Goal: Task Accomplishment & Management: Manage account settings

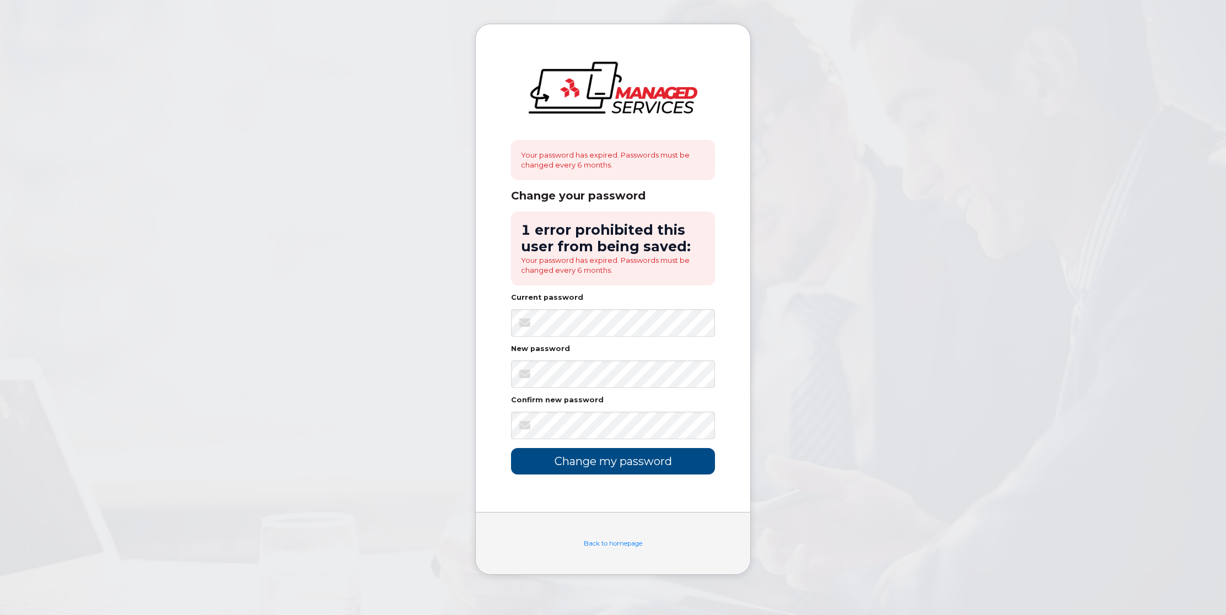
click at [588, 275] on li "Your password has expired. Passwords must be changed every 6 months." at bounding box center [613, 265] width 184 height 20
click at [599, 464] on input "Change my password" at bounding box center [613, 461] width 204 height 26
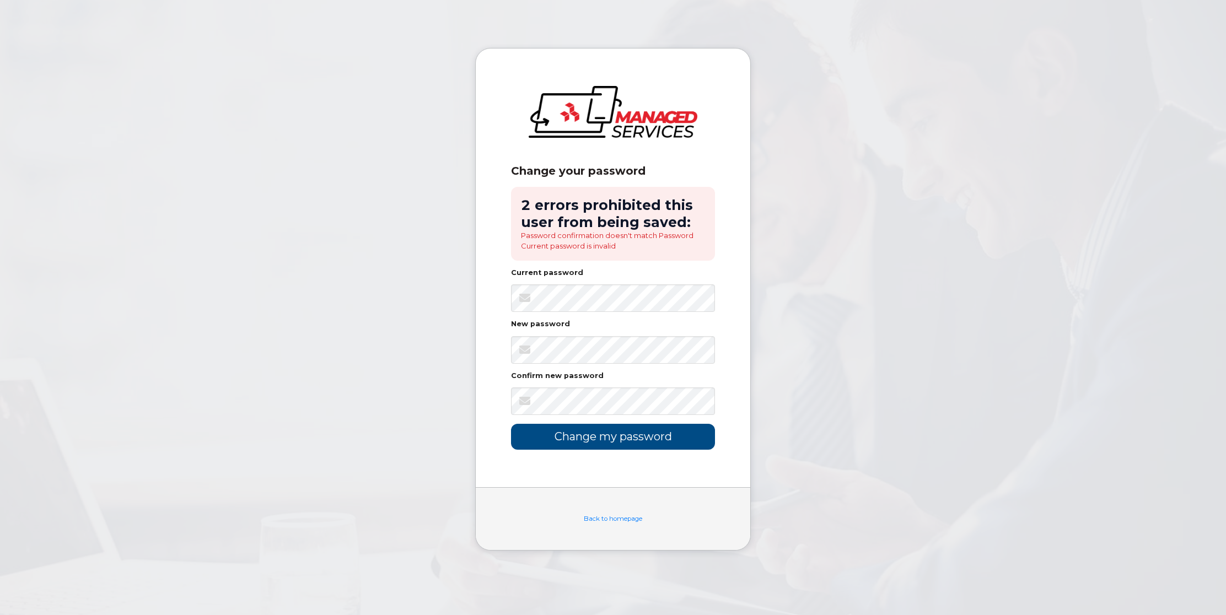
click at [612, 439] on input "Change my password" at bounding box center [613, 437] width 204 height 26
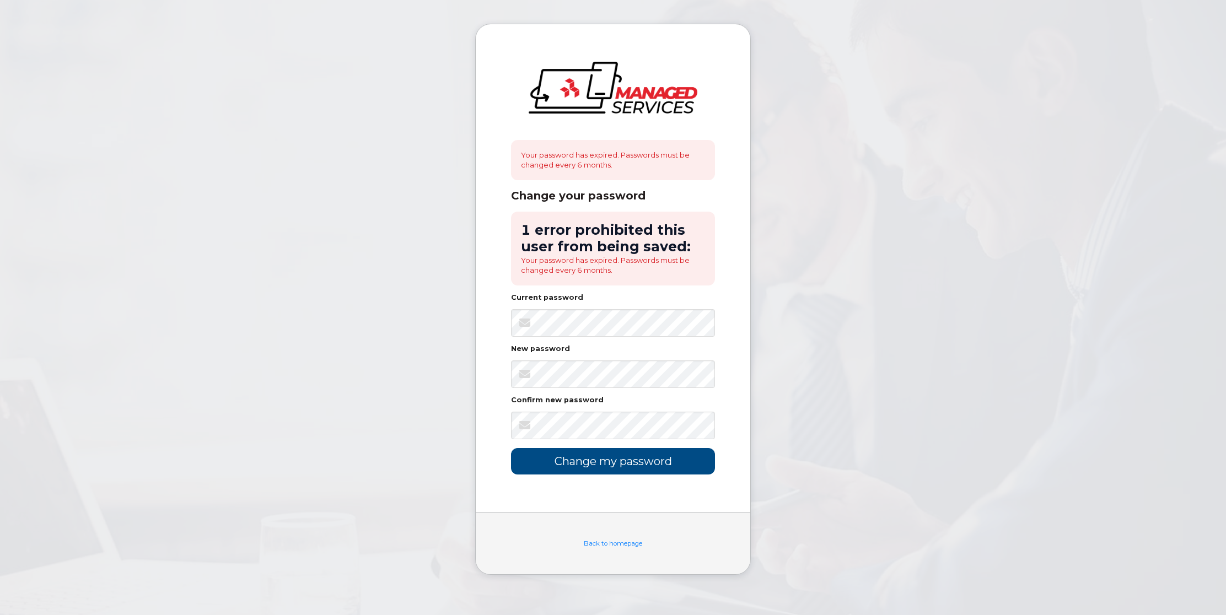
click at [615, 465] on input "Change my password" at bounding box center [613, 461] width 204 height 26
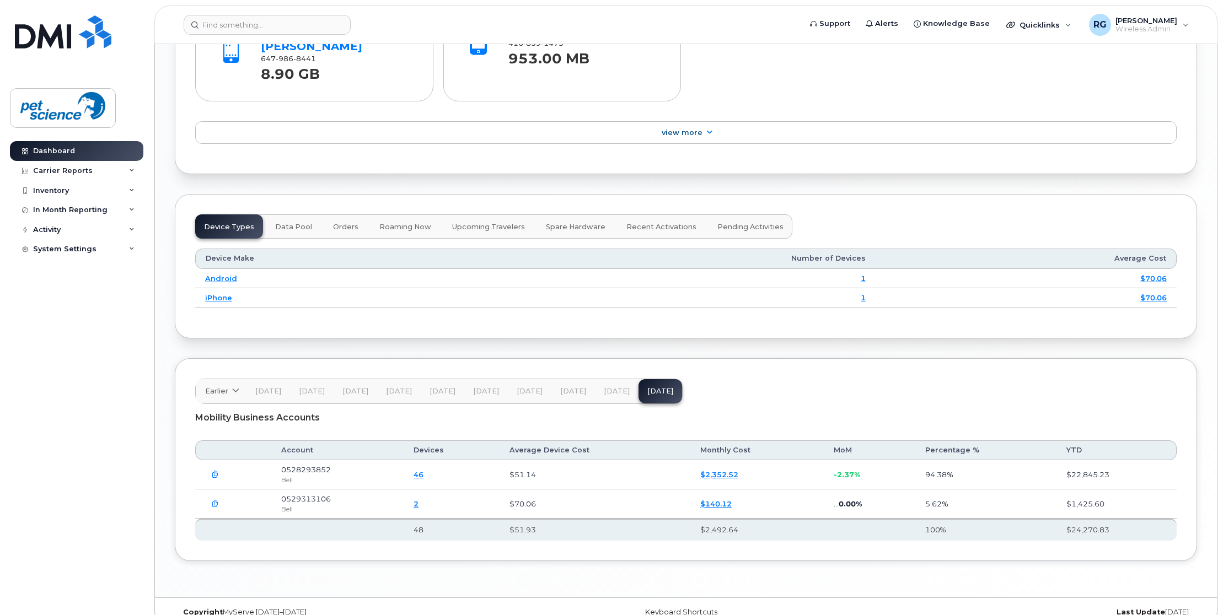
scroll to position [1053, 0]
click at [711, 500] on link "$140.12" at bounding box center [715, 504] width 31 height 9
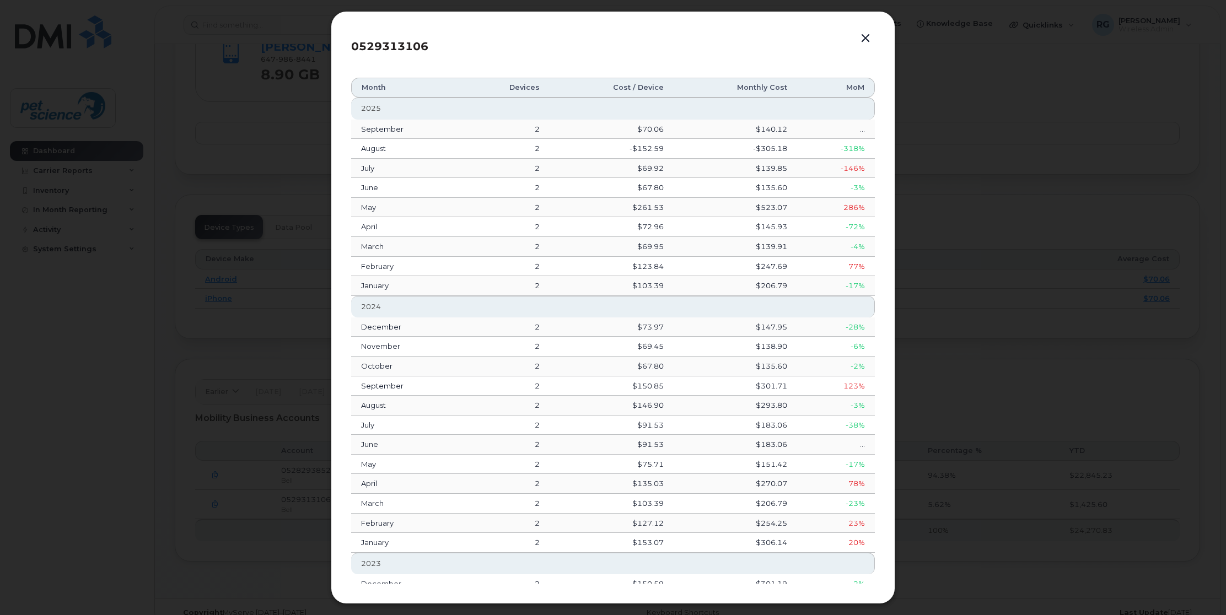
click at [864, 36] on button "button" at bounding box center [865, 38] width 17 height 15
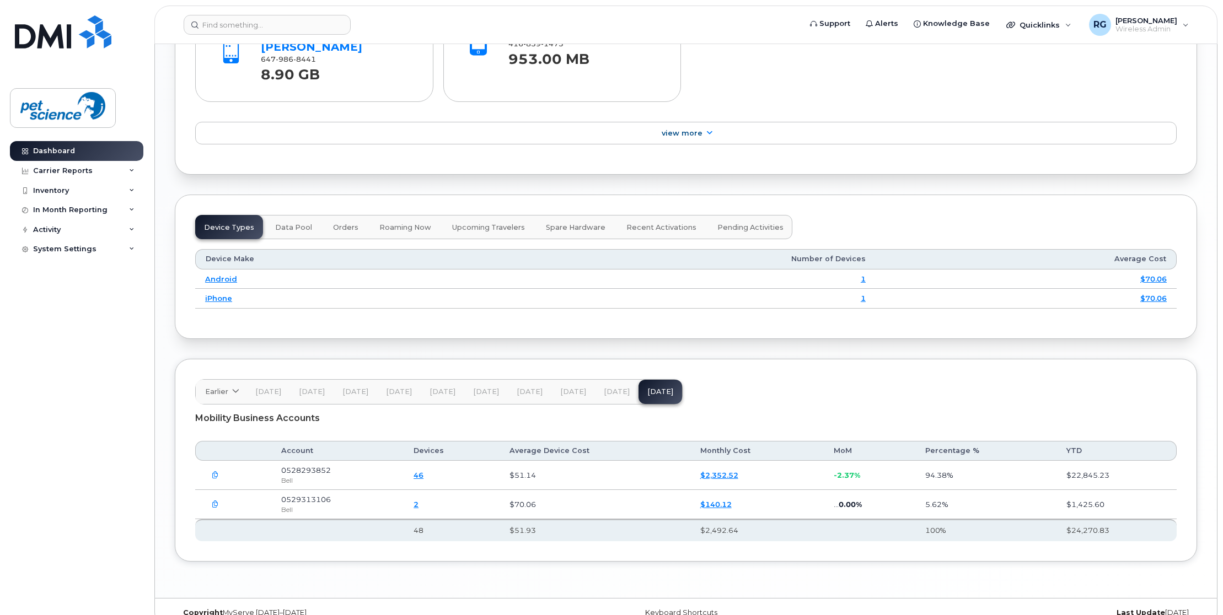
click at [215, 501] on icon "button" at bounding box center [215, 504] width 7 height 7
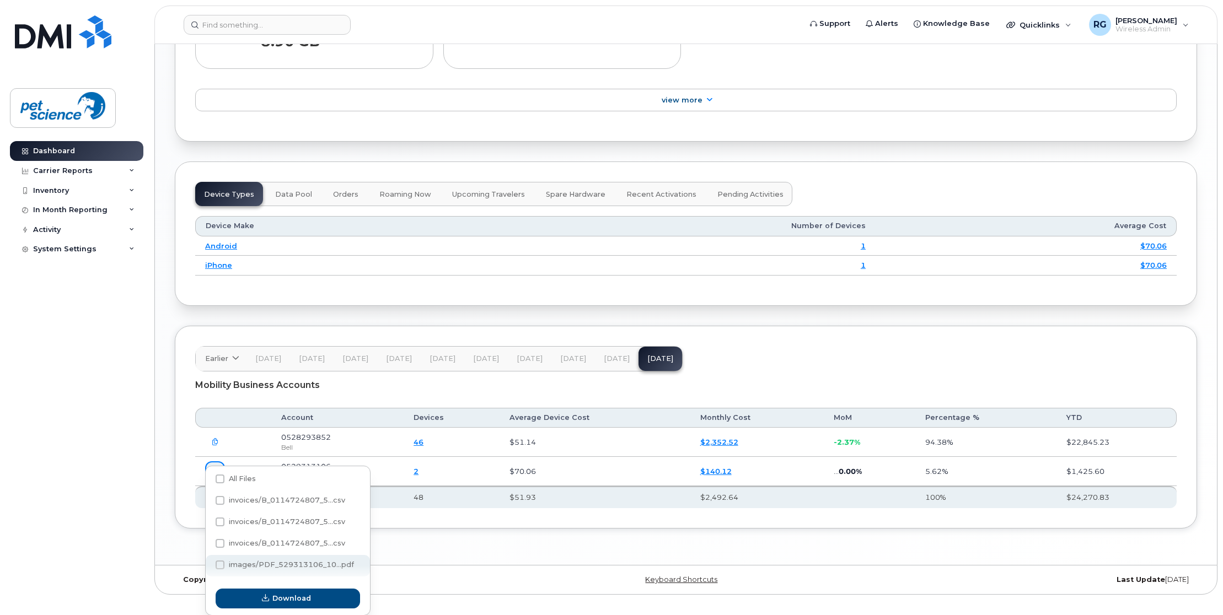
scroll to position [1084, 1]
click at [281, 566] on span "images/PDF_529313106_10...pdf" at bounding box center [291, 567] width 125 height 8
click at [208, 566] on input "images/PDF_529313106_10...pdf" at bounding box center [205, 568] width 6 height 6
checkbox input "true"
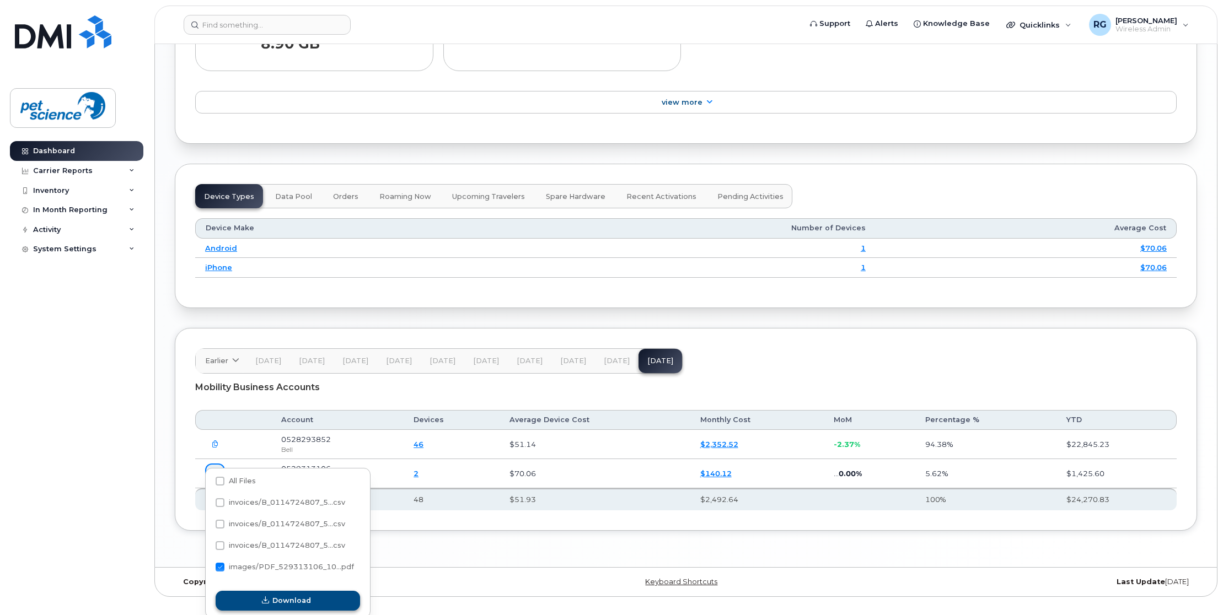
click at [284, 600] on span "Download" at bounding box center [291, 600] width 39 height 10
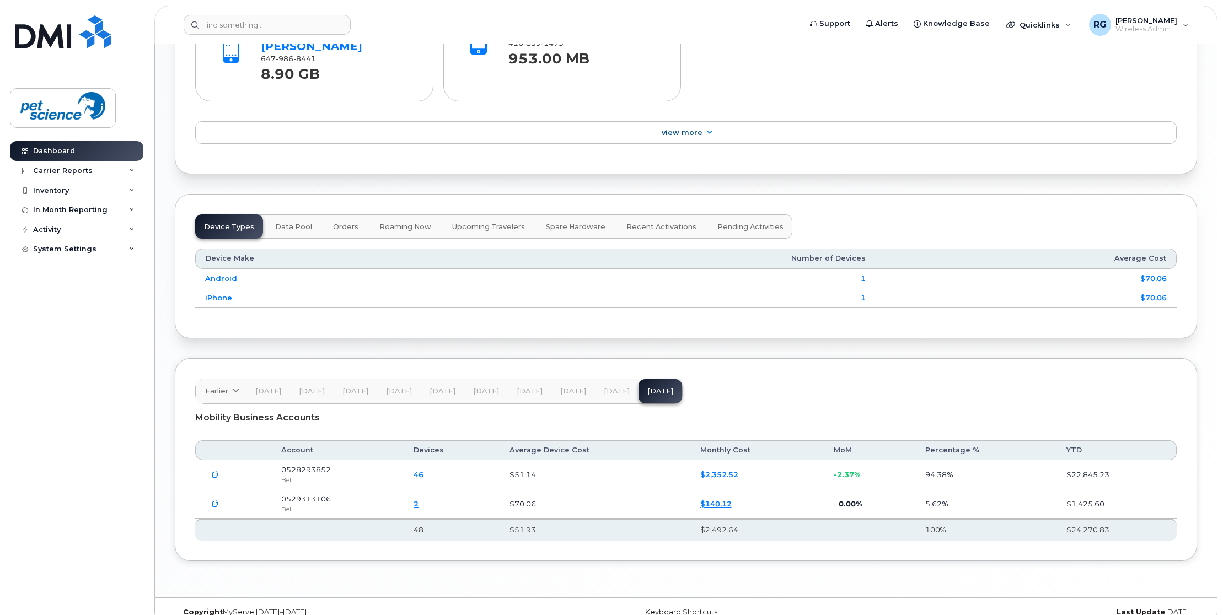
scroll to position [1053, 0]
click at [423, 471] on link "46" at bounding box center [418, 475] width 10 height 9
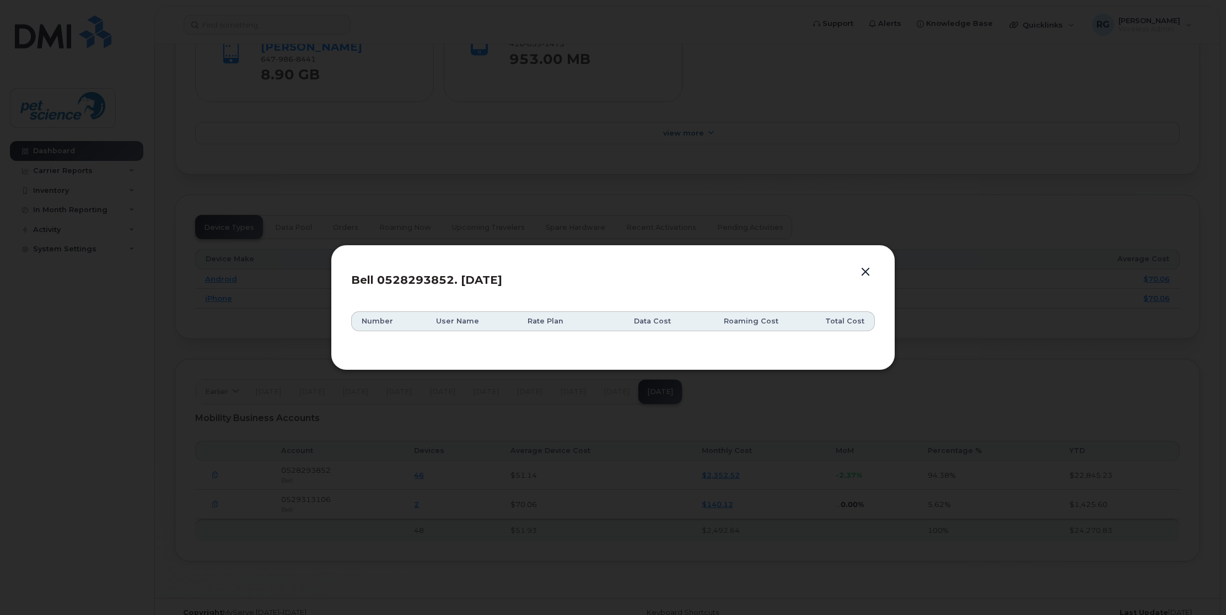
click at [868, 272] on button "button" at bounding box center [865, 272] width 17 height 15
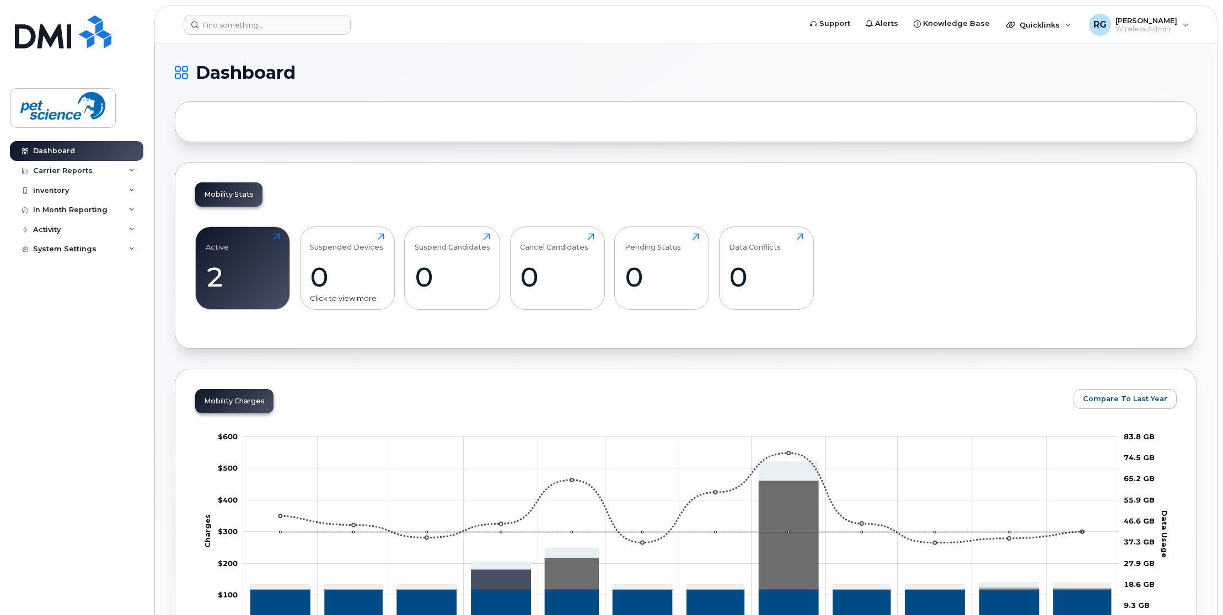
scroll to position [0, 0]
click at [66, 186] on div "Inventory" at bounding box center [51, 190] width 36 height 9
click at [74, 212] on div "Mobility Devices" at bounding box center [69, 211] width 62 height 10
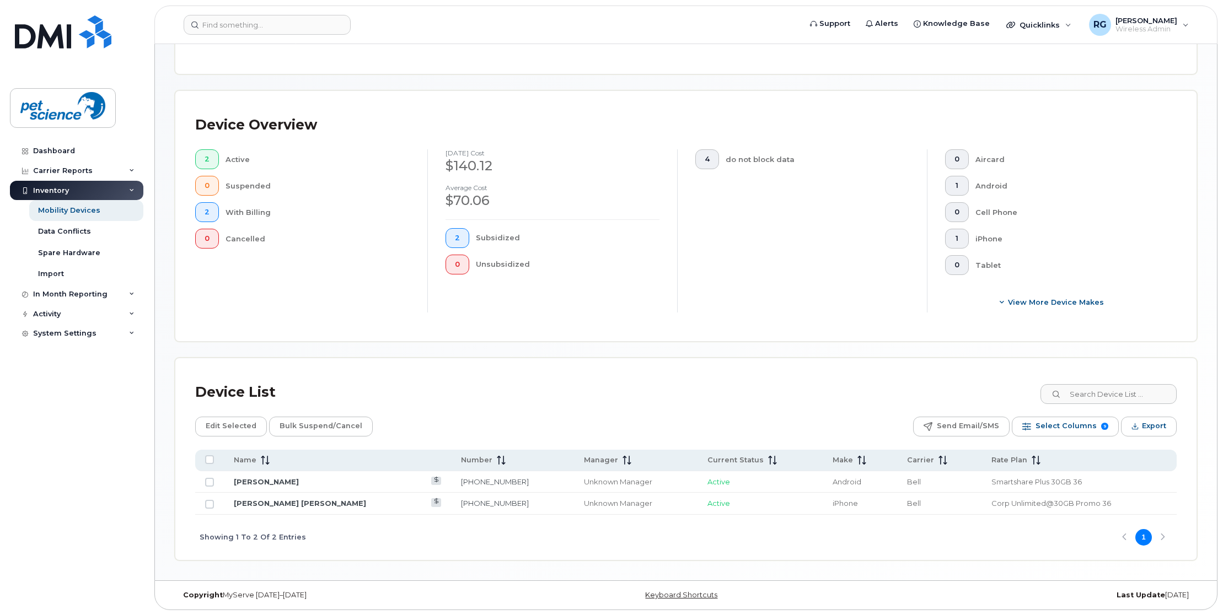
scroll to position [183, 0]
click at [67, 228] on div "Data Conflicts" at bounding box center [64, 232] width 53 height 10
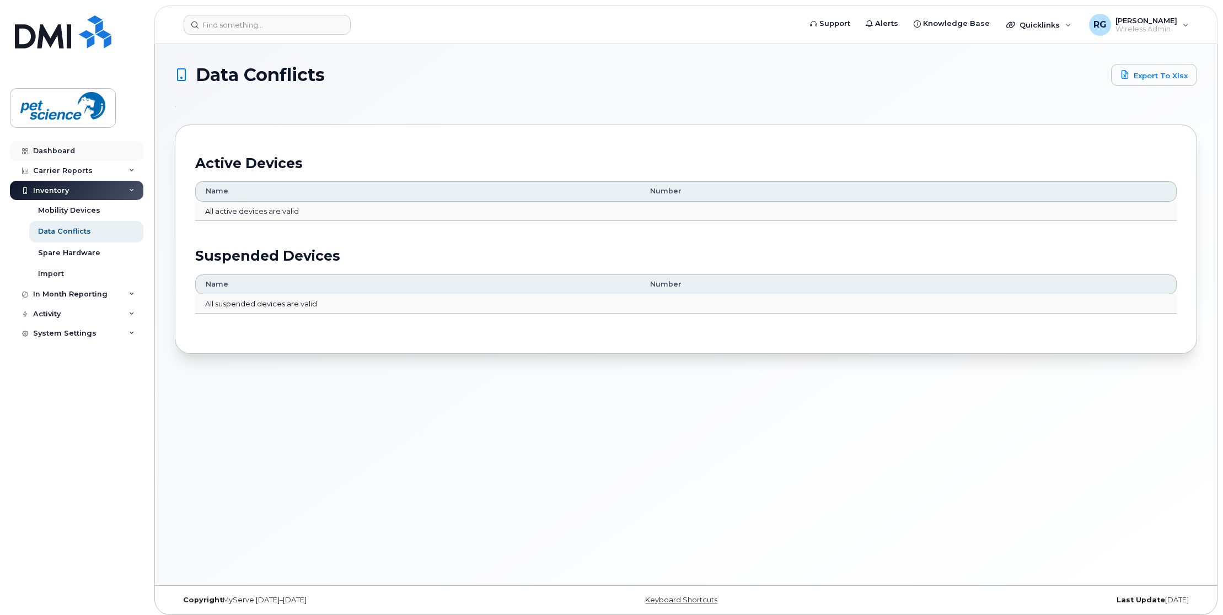
click at [59, 152] on div "Dashboard" at bounding box center [54, 151] width 42 height 9
